Goal: Obtain resource: Obtain resource

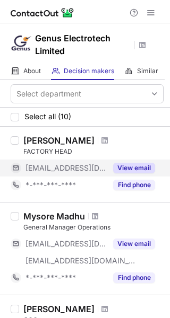
click at [123, 172] on button "View email" at bounding box center [134, 168] width 42 height 11
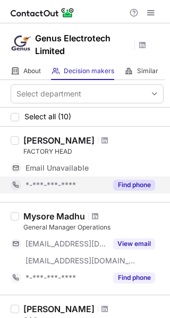
click at [133, 184] on button "Find phone" at bounding box center [134, 185] width 42 height 11
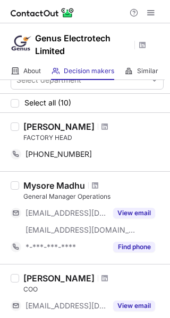
scroll to position [53, 0]
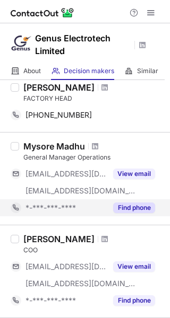
click at [122, 209] on button "Find phone" at bounding box center [134, 208] width 42 height 11
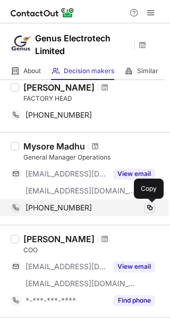
click at [147, 207] on span at bounding box center [149, 208] width 8 height 8
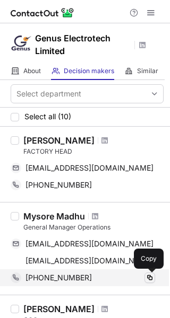
click at [148, 278] on span at bounding box center [149, 278] width 8 height 8
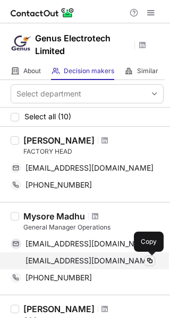
click at [147, 259] on span at bounding box center [149, 261] width 8 height 8
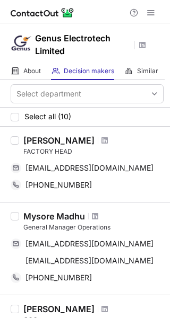
scroll to position [53, 0]
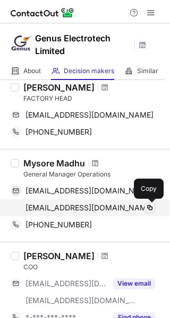
click at [144, 207] on button at bounding box center [149, 208] width 11 height 11
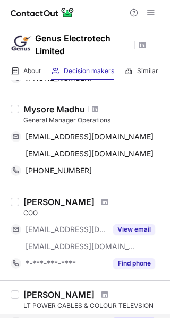
scroll to position [159, 0]
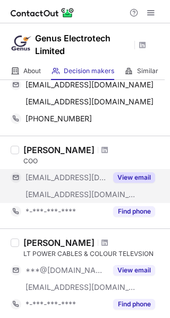
click at [124, 177] on button "View email" at bounding box center [134, 177] width 42 height 11
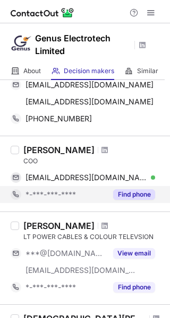
click at [133, 194] on button "Find phone" at bounding box center [134, 194] width 42 height 11
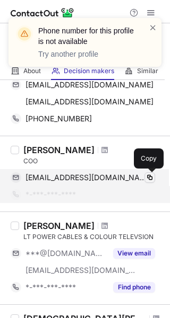
click at [149, 176] on span at bounding box center [149, 177] width 8 height 8
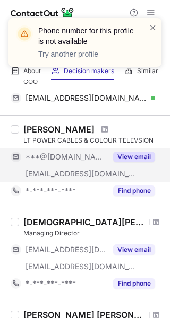
scroll to position [265, 0]
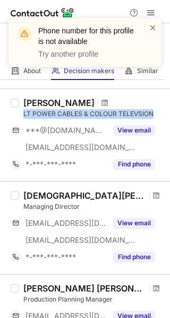
drag, startPoint x: 21, startPoint y: 113, endPoint x: 153, endPoint y: 112, distance: 131.5
click at [153, 112] on div "Rajagopal Chari LT POWER CABLES & COLOUR TELEVSION ***@yahoo.com ***@genuselect…" at bounding box center [91, 135] width 144 height 75
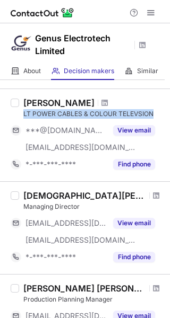
copy div "LT POWER CABLES & COLOUR TELEVSION"
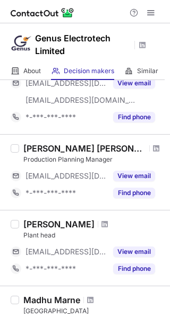
scroll to position [424, 0]
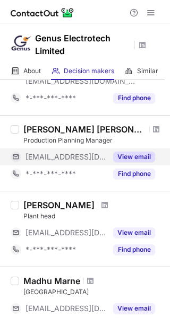
click at [124, 156] on button "View email" at bounding box center [134, 157] width 42 height 11
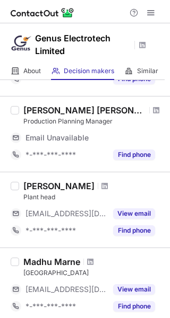
scroll to position [477, 0]
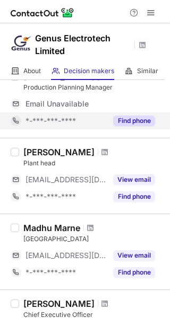
click at [132, 117] on button "Find phone" at bounding box center [134, 121] width 42 height 11
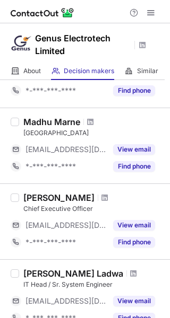
scroll to position [620, 0]
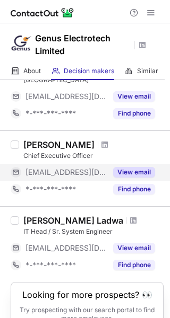
click at [123, 174] on button "View email" at bounding box center [134, 172] width 42 height 11
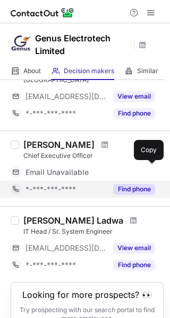
click at [143, 188] on button "Find phone" at bounding box center [134, 189] width 42 height 11
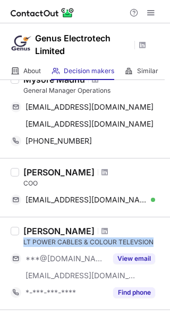
scroll to position [159, 0]
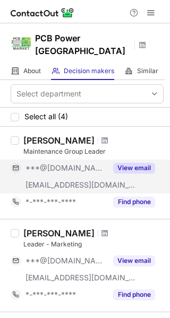
click at [124, 163] on button "View email" at bounding box center [134, 168] width 42 height 11
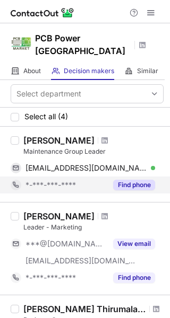
click at [126, 180] on button "Find phone" at bounding box center [134, 185] width 42 height 11
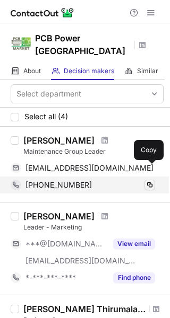
click at [145, 181] on span at bounding box center [149, 185] width 8 height 8
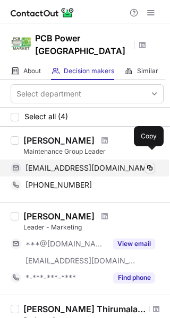
click at [149, 164] on span at bounding box center [149, 168] width 8 height 8
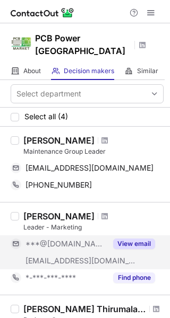
click at [139, 239] on button "View email" at bounding box center [134, 244] width 42 height 11
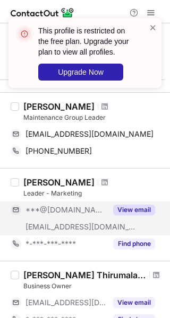
scroll to position [53, 0]
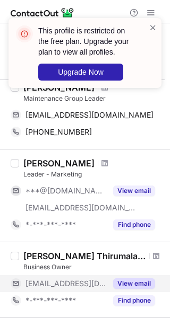
click at [136, 278] on button "View email" at bounding box center [134, 283] width 42 height 11
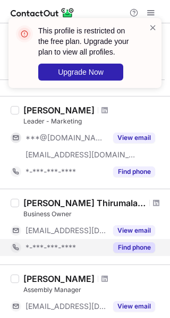
click at [131, 242] on button "Find phone" at bounding box center [134, 247] width 42 height 11
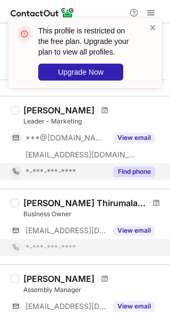
click at [134, 167] on button "Find phone" at bounding box center [134, 172] width 42 height 11
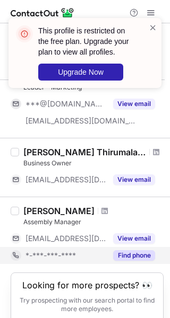
scroll to position [159, 0]
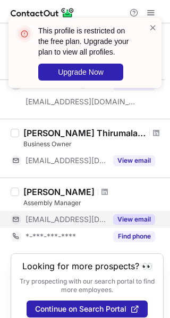
click at [136, 214] on button "View email" at bounding box center [134, 219] width 42 height 11
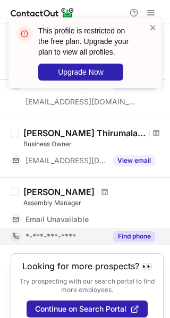
click at [134, 231] on button "Find phone" at bounding box center [134, 236] width 42 height 11
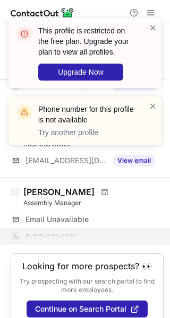
click at [147, 119] on div "Phone number for this profile is not available Try another profile" at bounding box center [81, 121] width 136 height 40
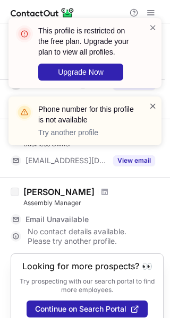
click at [151, 111] on span at bounding box center [153, 106] width 8 height 11
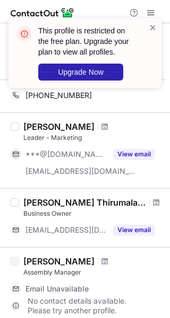
scroll to position [0, 0]
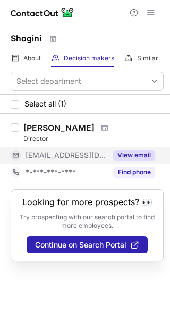
click at [134, 155] on button "View email" at bounding box center [134, 155] width 42 height 11
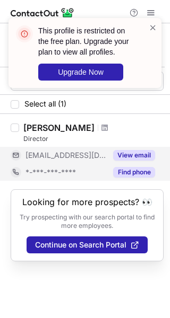
click at [133, 170] on button "Find phone" at bounding box center [134, 172] width 42 height 11
click at [147, 30] on div "This profile is restricted on the free plan. Upgrade your plan to view all prof…" at bounding box center [81, 53] width 136 height 62
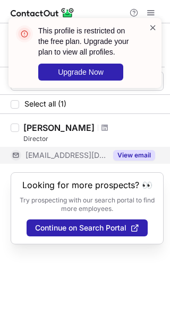
click at [153, 27] on span at bounding box center [153, 27] width 8 height 11
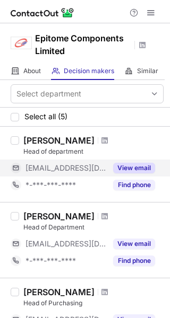
click at [134, 163] on button "View email" at bounding box center [134, 168] width 42 height 11
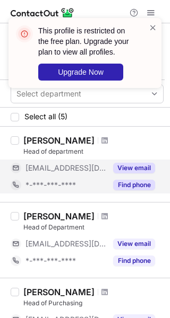
click at [135, 185] on button "Find phone" at bounding box center [134, 185] width 42 height 11
click at [157, 27] on div "This profile is restricted on the free plan. Upgrade your plan to view all prof…" at bounding box center [84, 53] width 153 height 70
click at [153, 28] on span at bounding box center [153, 27] width 8 height 11
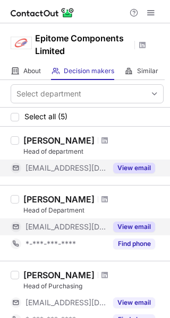
click at [132, 223] on button "View email" at bounding box center [134, 227] width 42 height 11
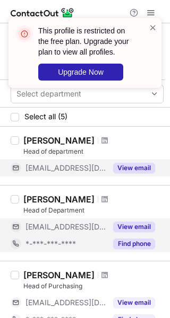
click at [133, 245] on button "Find phone" at bounding box center [134, 244] width 42 height 11
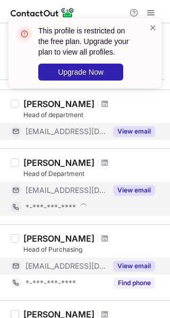
scroll to position [53, 0]
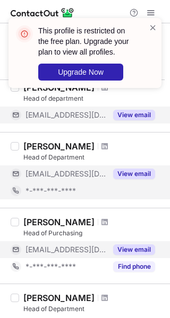
click at [129, 243] on div "View email" at bounding box center [131, 249] width 48 height 17
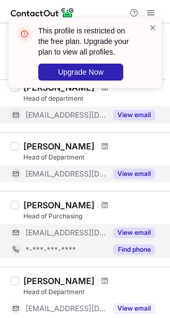
click at [134, 268] on div "Abhijeet Dhakane Head of Department ***@epitomeindia.com View email *-***-***-*…" at bounding box center [85, 305] width 170 height 76
click at [135, 249] on button "Find phone" at bounding box center [134, 250] width 42 height 11
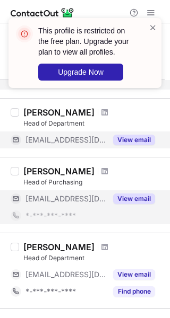
scroll to position [106, 0]
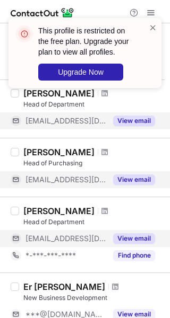
click at [129, 241] on button "View email" at bounding box center [134, 238] width 42 height 11
click at [152, 27] on span at bounding box center [153, 27] width 8 height 11
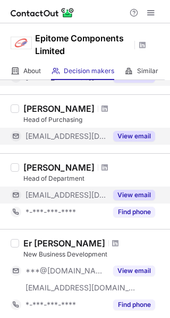
scroll to position [234, 0]
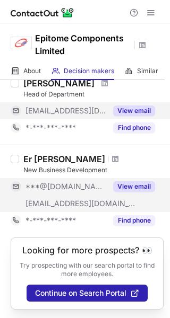
click at [141, 186] on button "View email" at bounding box center [134, 186] width 42 height 11
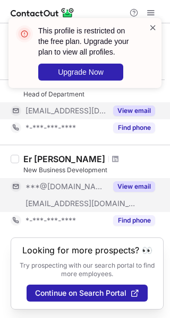
click at [156, 30] on span at bounding box center [153, 27] width 8 height 11
